Goal: Task Accomplishment & Management: Use online tool/utility

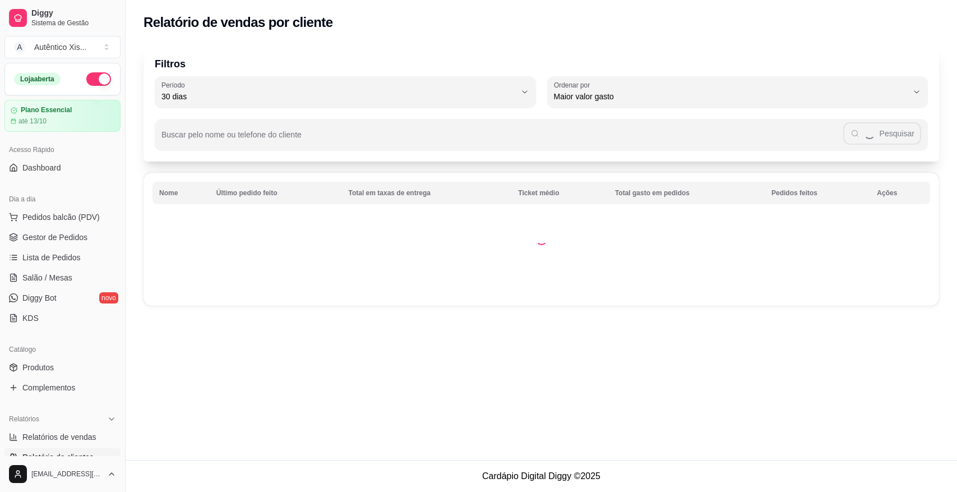
select select "30"
select select "HIGHEST_TOTAL_SPENT_WITH_ORDERS"
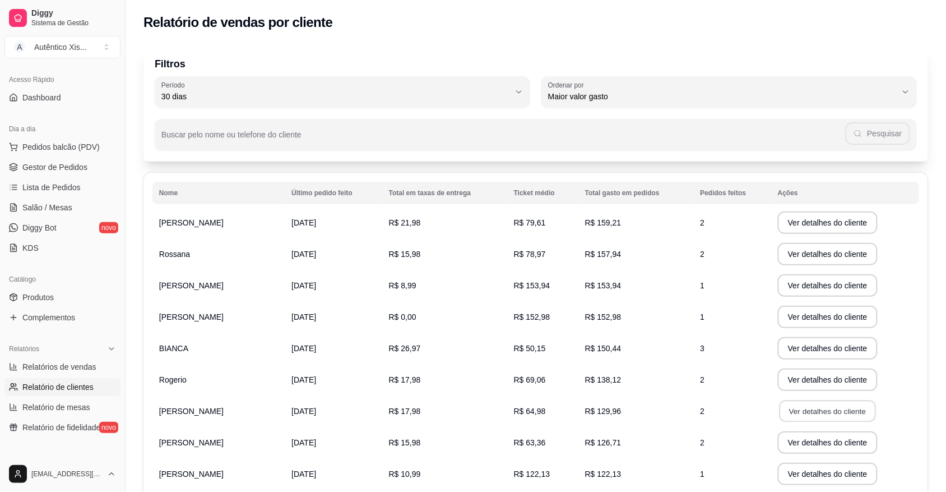
click at [819, 410] on button "Ver detalhes do cliente" at bounding box center [828, 411] width 96 height 22
click at [30, 164] on span "Gestor de Pedidos" at bounding box center [54, 166] width 65 height 11
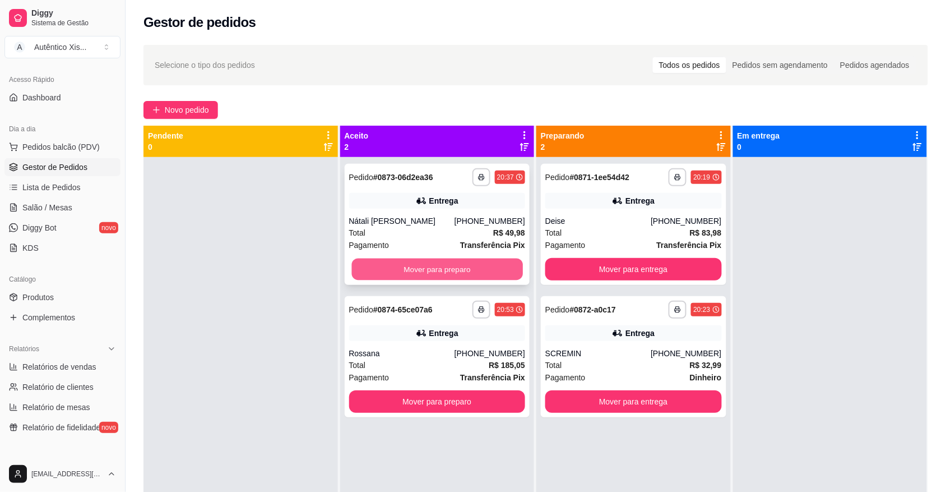
click at [383, 265] on button "Mover para preparo" at bounding box center [437, 269] width 171 height 22
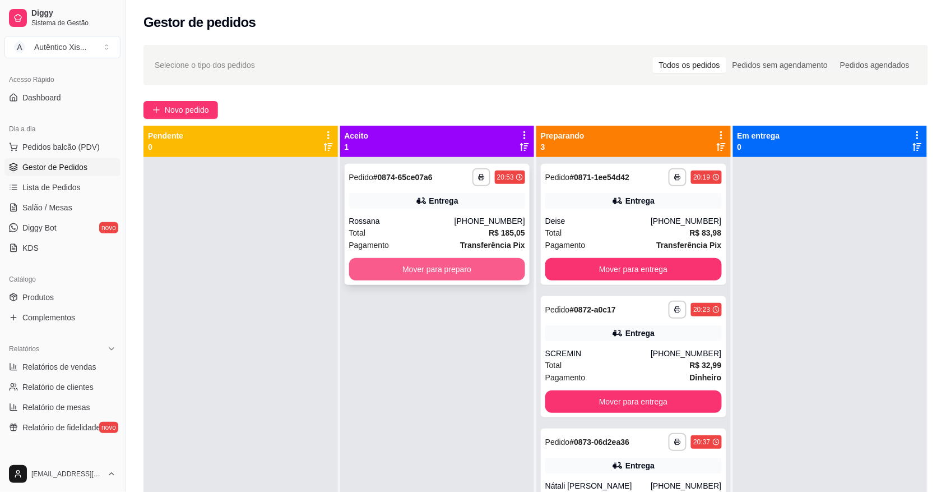
click at [385, 272] on button "Mover para preparo" at bounding box center [437, 269] width 177 height 22
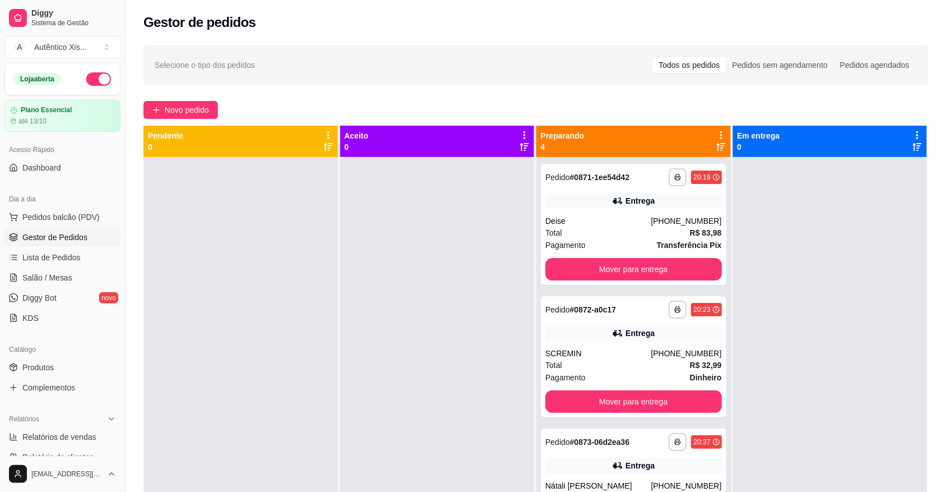
click at [86, 76] on button "button" at bounding box center [98, 78] width 25 height 13
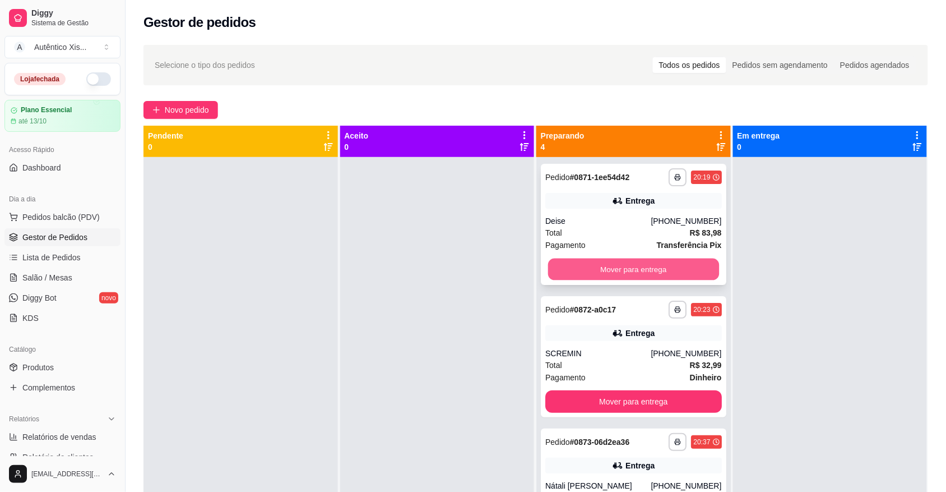
click at [592, 265] on button "Mover para entrega" at bounding box center [633, 269] width 171 height 22
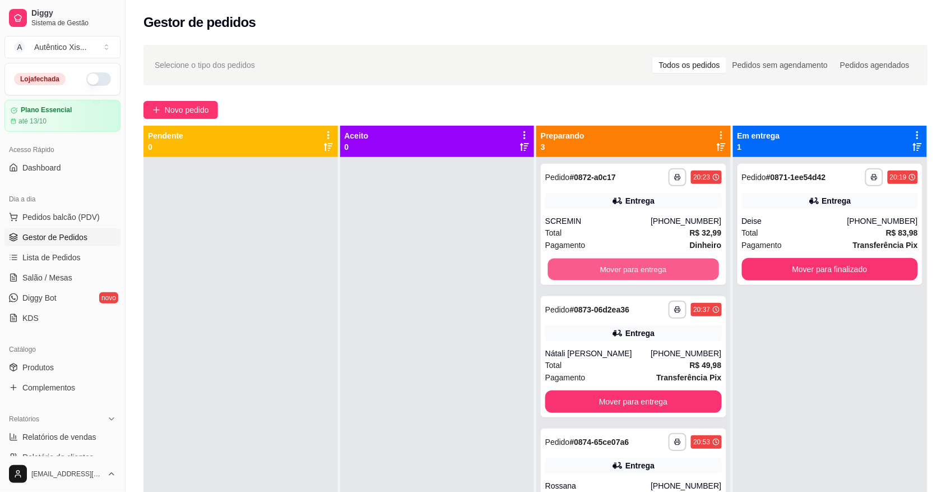
click at [592, 266] on button "Mover para entrega" at bounding box center [633, 269] width 171 height 22
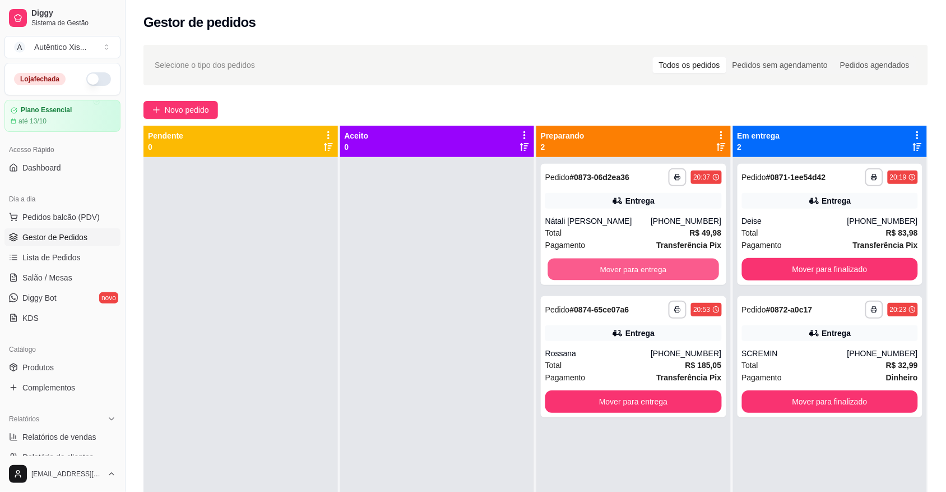
click at [592, 266] on button "Mover para entrega" at bounding box center [633, 269] width 171 height 22
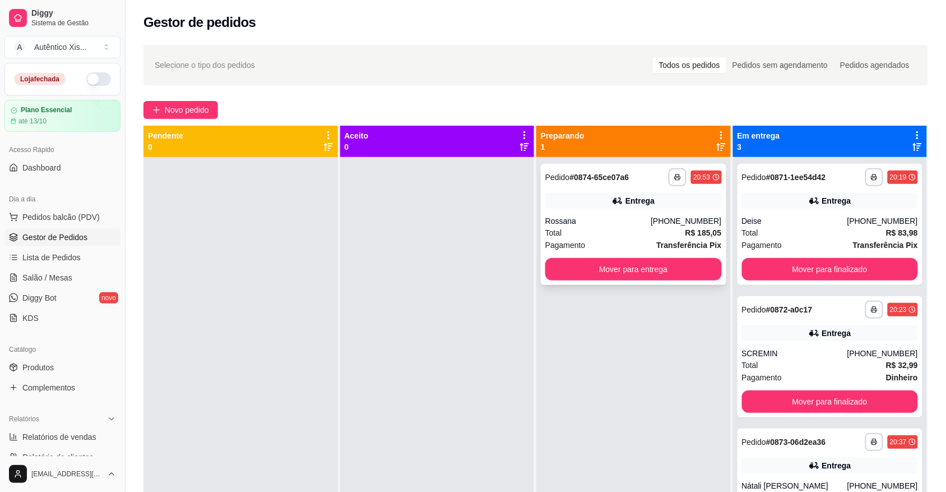
click at [631, 166] on div "**********" at bounding box center [634, 224] width 186 height 121
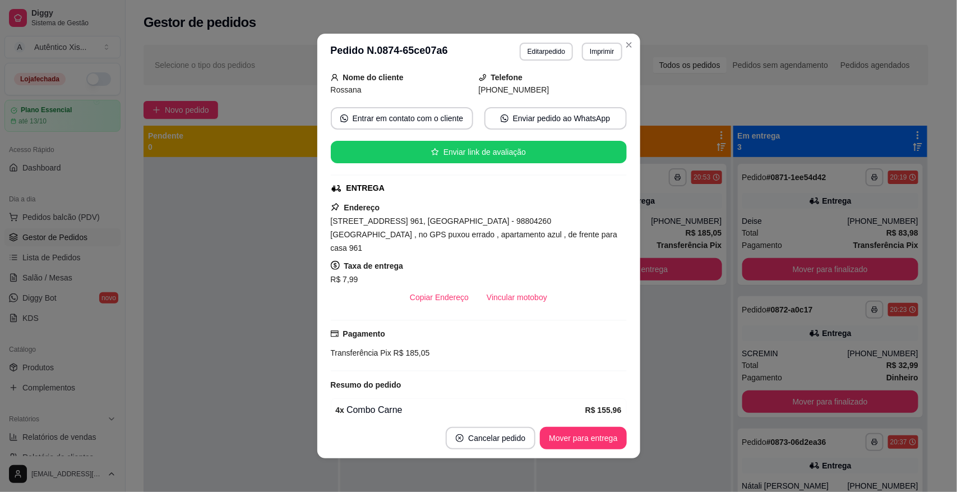
scroll to position [174, 0]
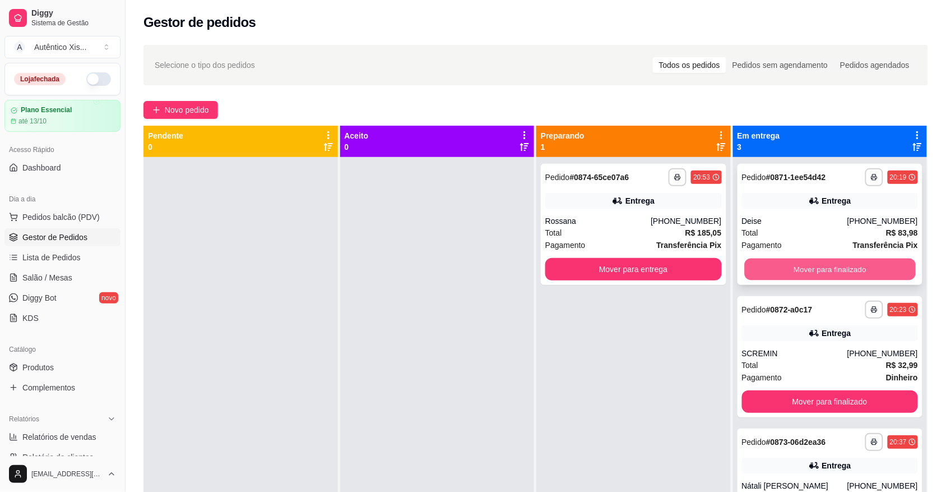
click at [775, 258] on button "Mover para finalizado" at bounding box center [830, 269] width 171 height 22
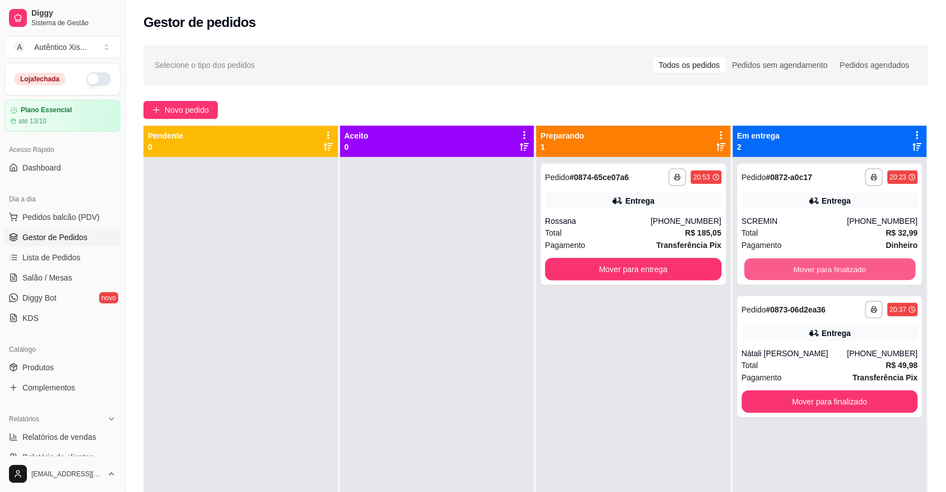
click at [775, 258] on button "Mover para finalizado" at bounding box center [830, 269] width 171 height 22
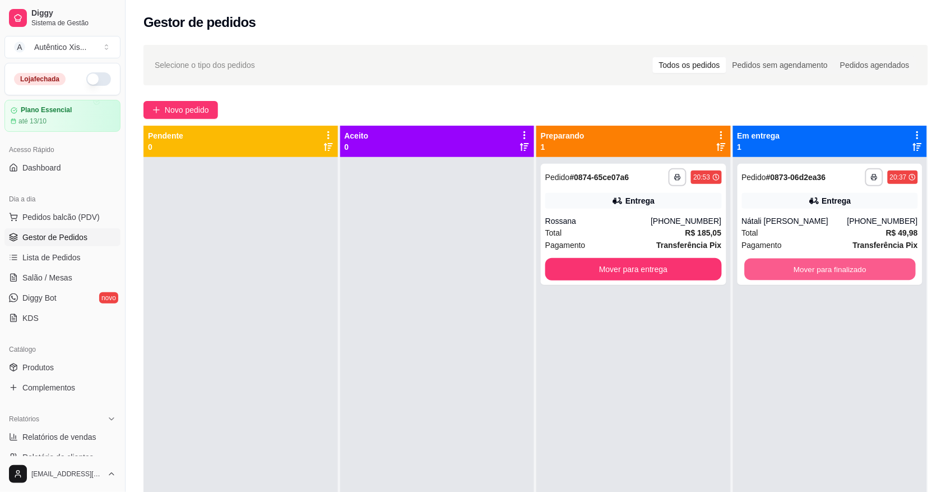
click at [775, 258] on button "Mover para finalizado" at bounding box center [830, 269] width 171 height 22
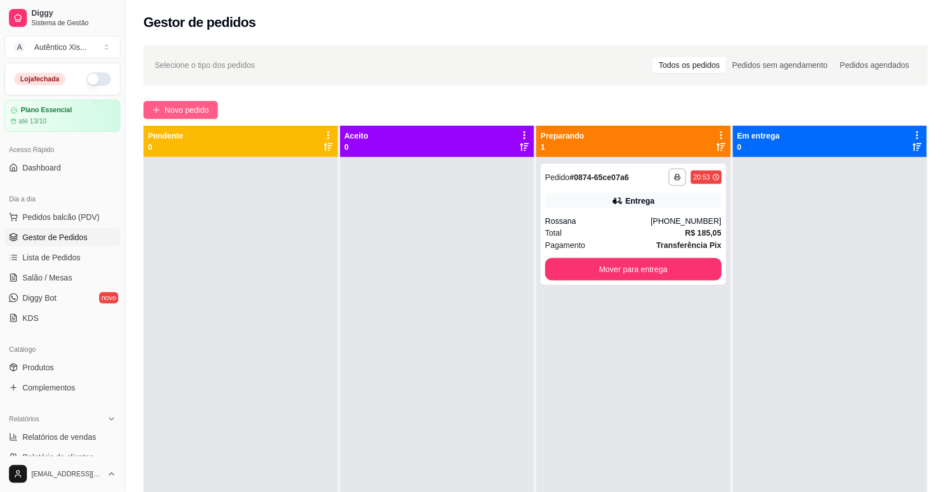
click at [211, 103] on button "Novo pedido" at bounding box center [181, 110] width 75 height 18
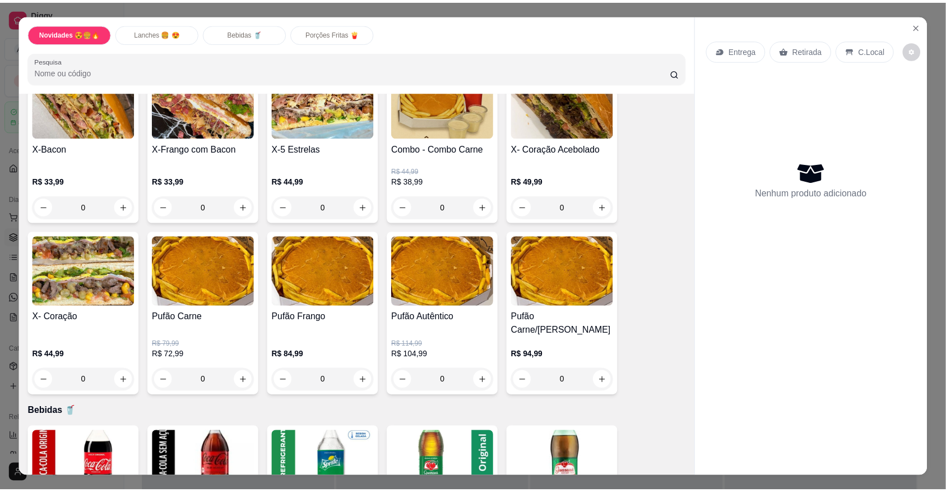
scroll to position [771, 0]
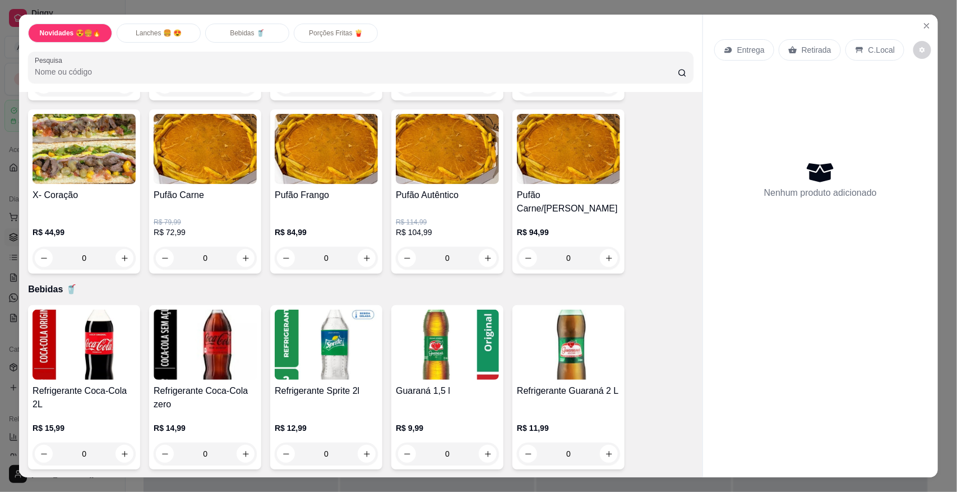
click at [242, 247] on div "0" at bounding box center [205, 258] width 103 height 22
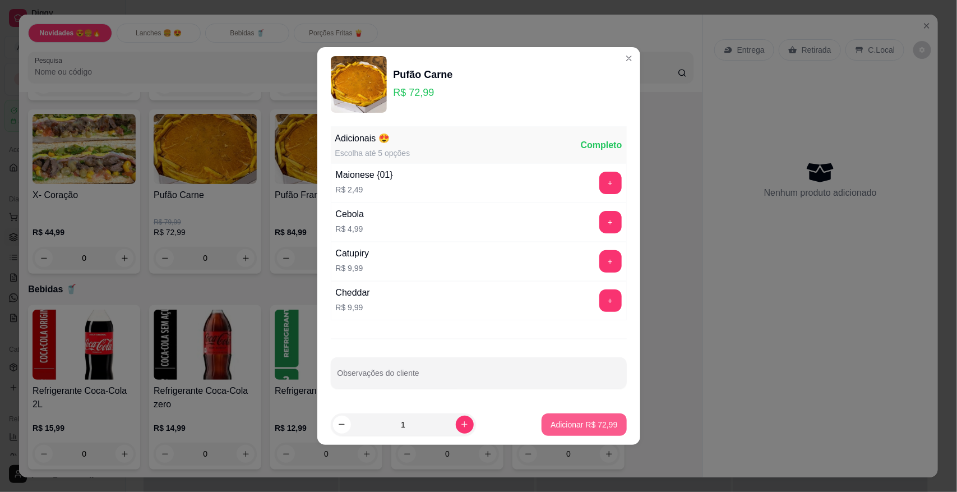
click at [564, 432] on button "Adicionar R$ 72,99" at bounding box center [584, 424] width 85 height 22
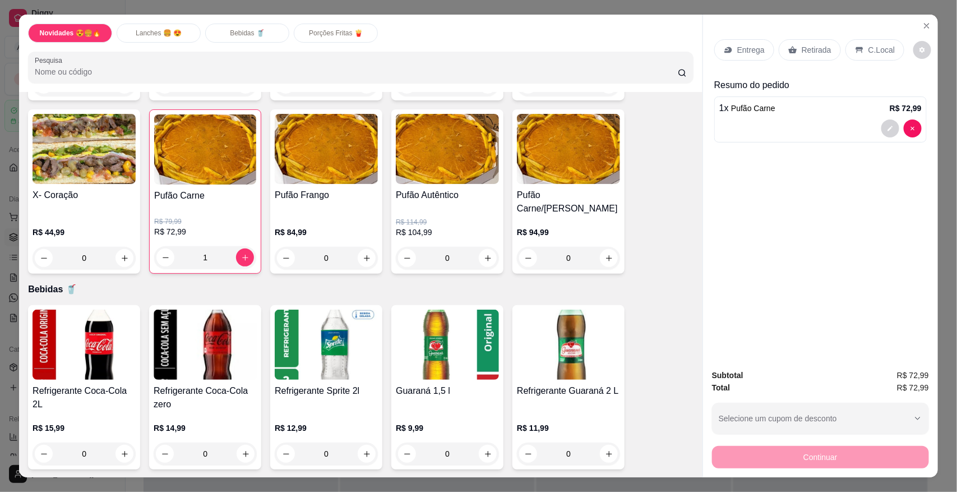
type input "1"
click at [740, 48] on p "Entrega" at bounding box center [750, 49] width 27 height 11
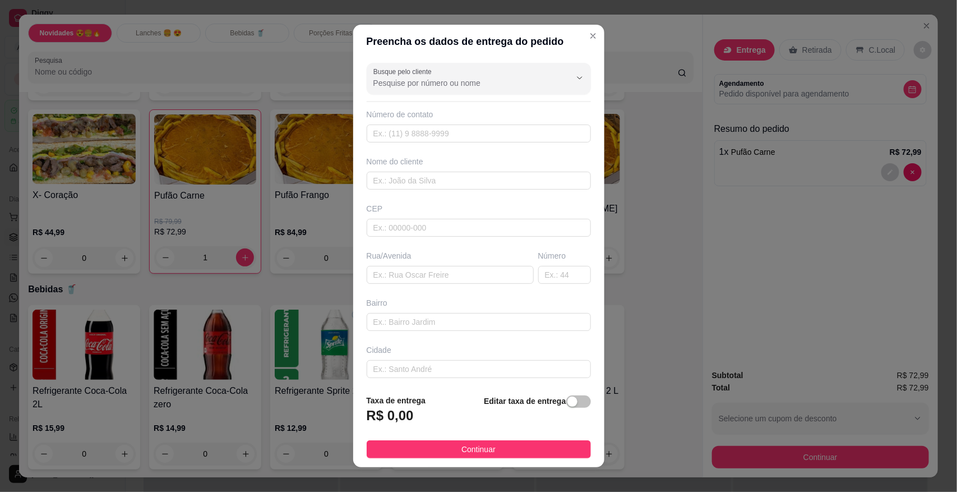
click at [404, 286] on div "Busque pelo cliente Número de contato Nome do cliente CEP Rua/[GEOGRAPHIC_DATA]" at bounding box center [478, 221] width 251 height 327
click at [405, 281] on input "text" at bounding box center [450, 275] width 167 height 18
type input "RUA MANAUS"
click at [538, 279] on input "text" at bounding box center [564, 275] width 53 height 18
type input "190"
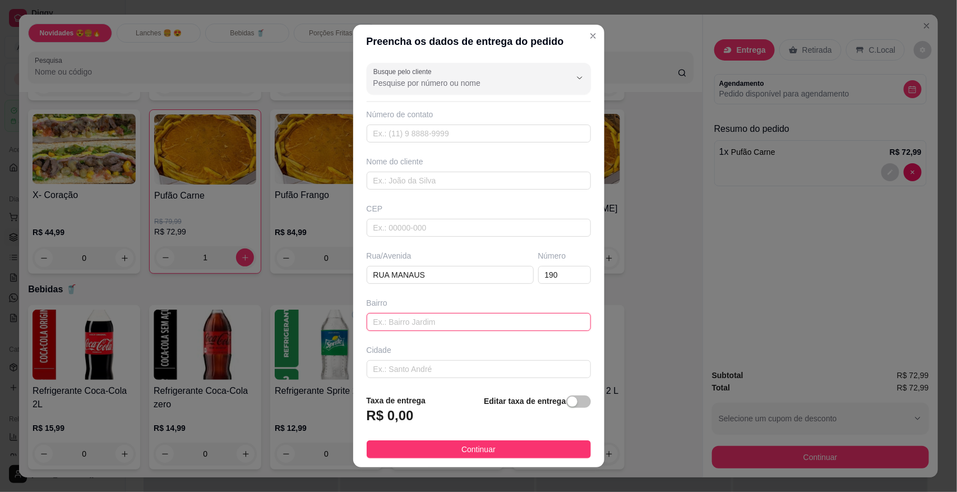
click at [498, 317] on input "text" at bounding box center [479, 322] width 224 height 18
type input "O"
type input "BOA ESPERANÇA"
click at [567, 405] on div "button" at bounding box center [572, 401] width 10 height 10
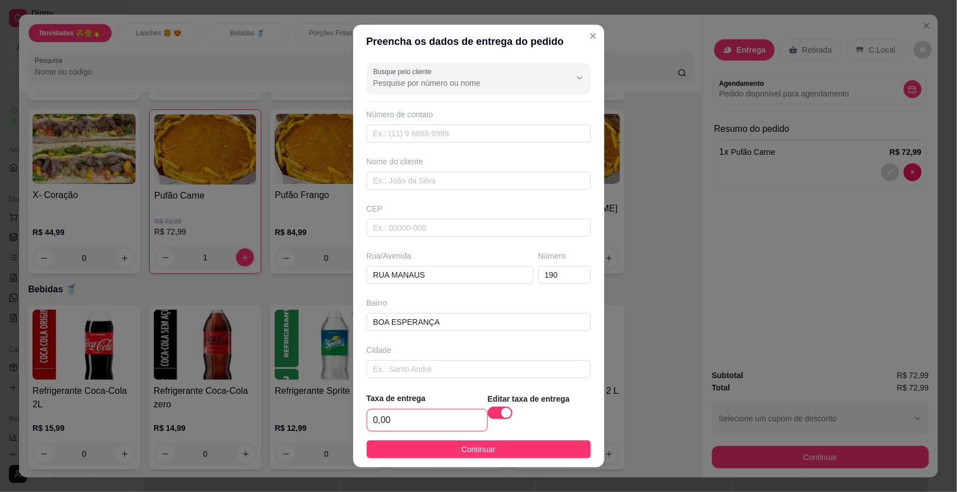
click at [370, 422] on input "0,00" at bounding box center [427, 419] width 120 height 21
click at [371, 422] on input "0,00" at bounding box center [427, 419] width 120 height 21
click at [387, 427] on input "8,00" at bounding box center [427, 419] width 120 height 21
type input "8,99"
click at [442, 189] on input "text" at bounding box center [479, 181] width 224 height 18
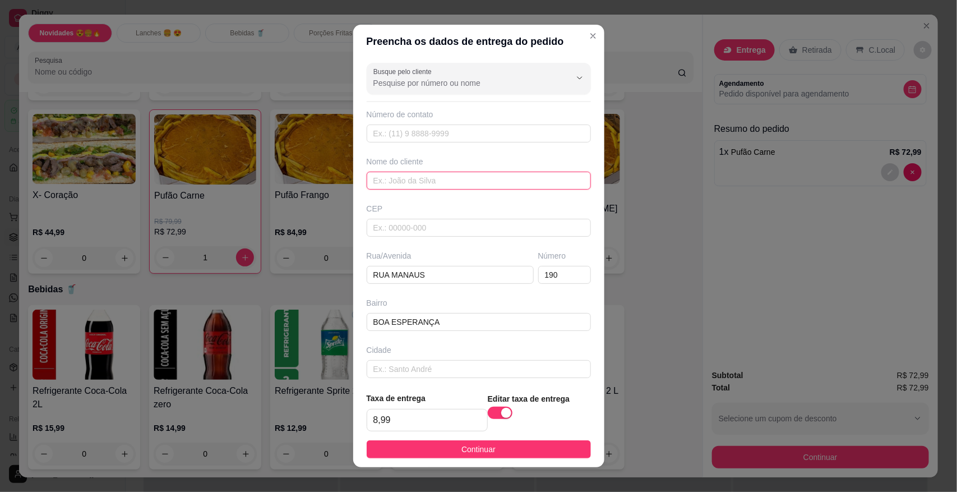
type input "T"
type input "[MEDICAL_DATA]"
click at [447, 449] on button "Continuar" at bounding box center [479, 449] width 224 height 18
click at [447, 449] on input "0" at bounding box center [447, 453] width 63 height 22
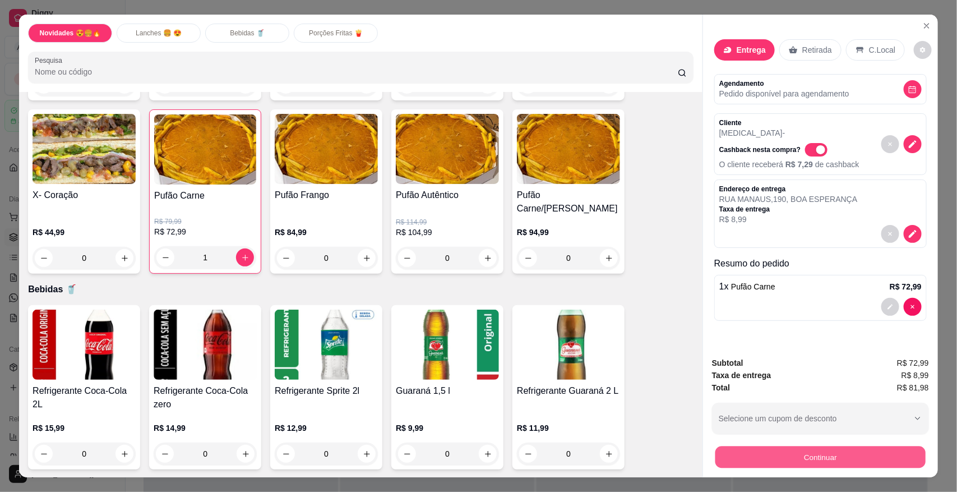
click at [763, 447] on button "Continuar" at bounding box center [820, 457] width 210 height 22
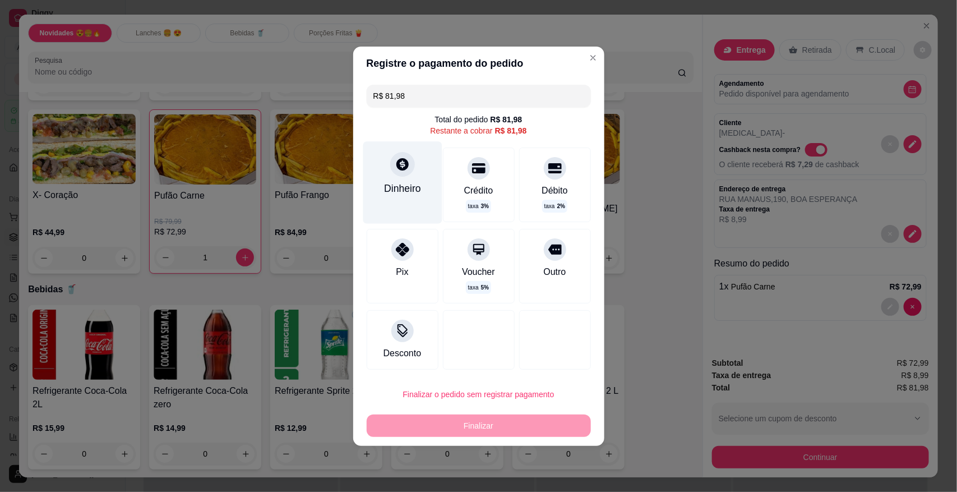
click at [420, 185] on div "Dinheiro" at bounding box center [402, 182] width 79 height 82
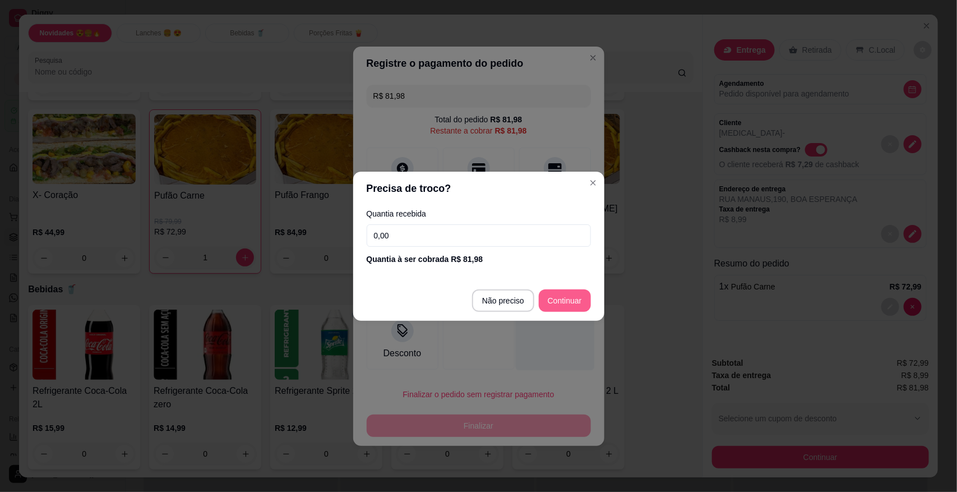
type input "R$ 0,00"
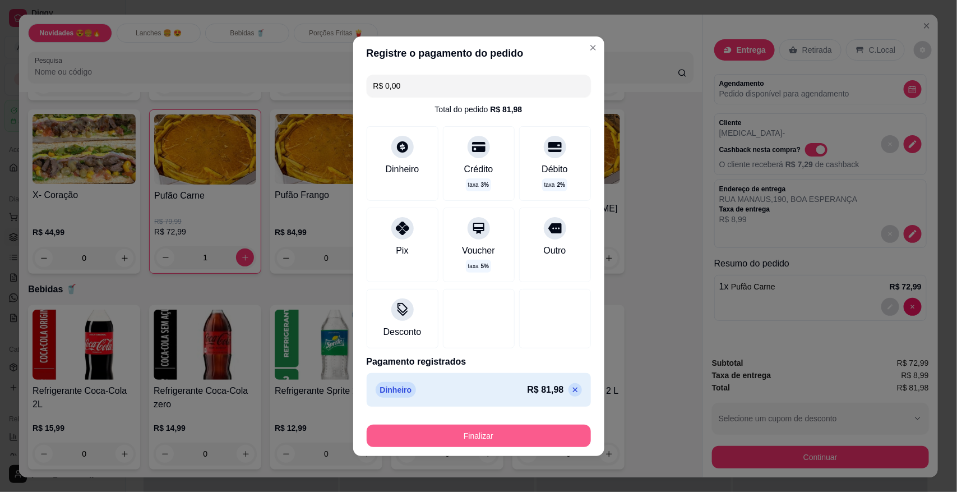
click at [467, 446] on button "Finalizar" at bounding box center [479, 435] width 224 height 22
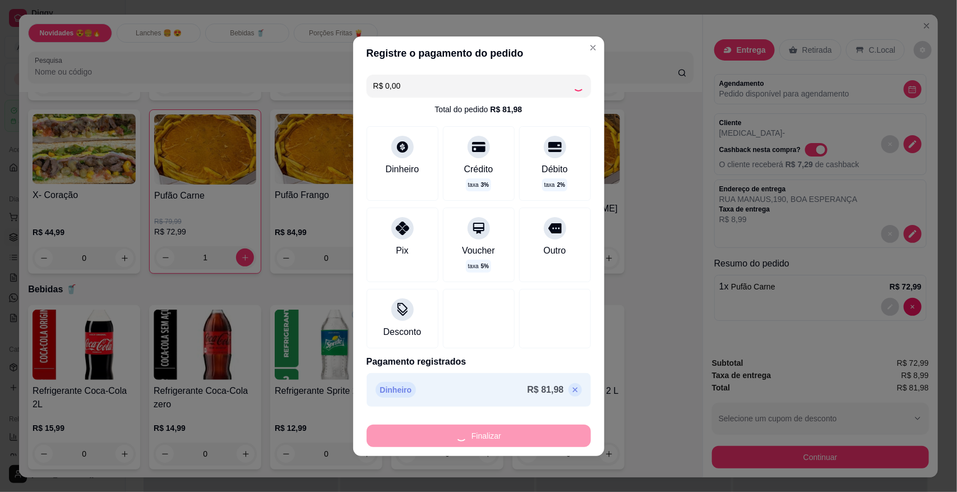
type input "0"
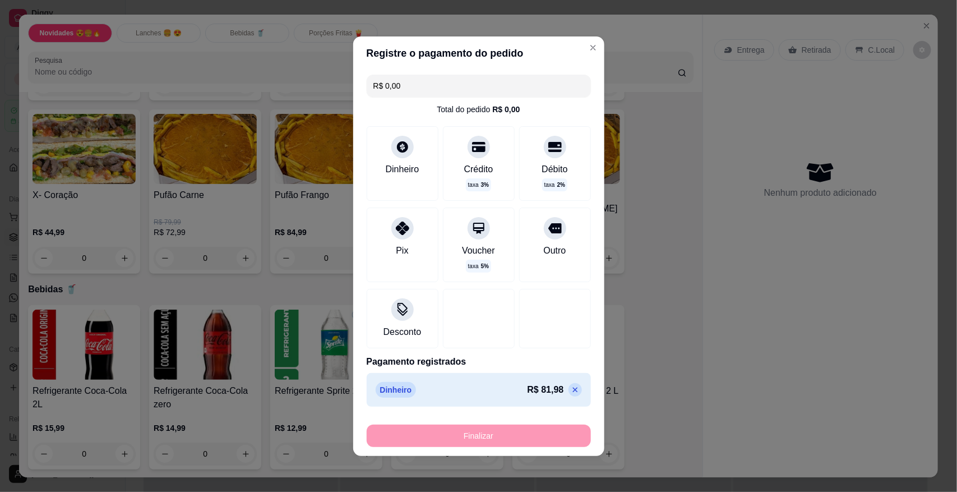
type input "-R$ 81,98"
